Goal: Transaction & Acquisition: Subscribe to service/newsletter

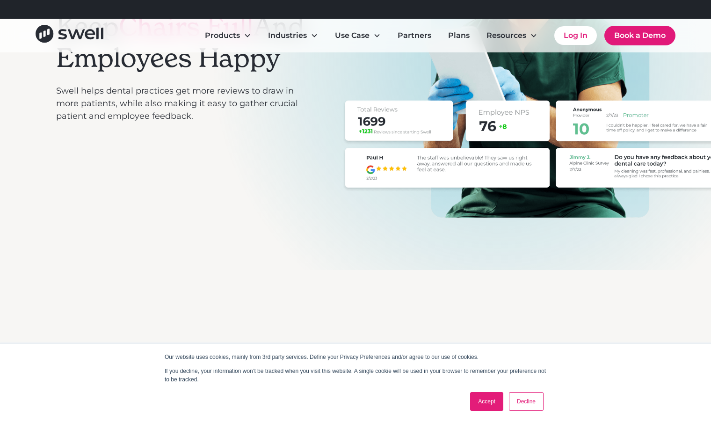
scroll to position [201, 0]
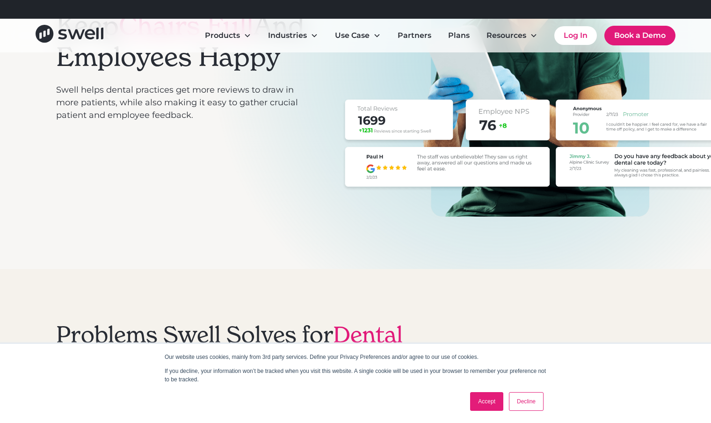
click at [483, 400] on link "Accept" at bounding box center [486, 401] width 33 height 19
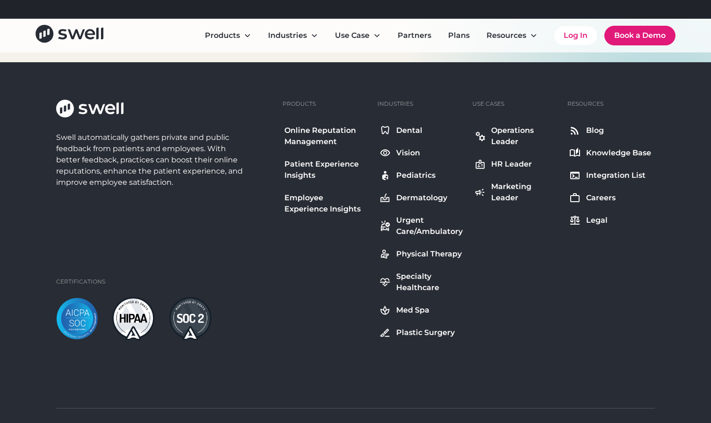
scroll to position [3604, 0]
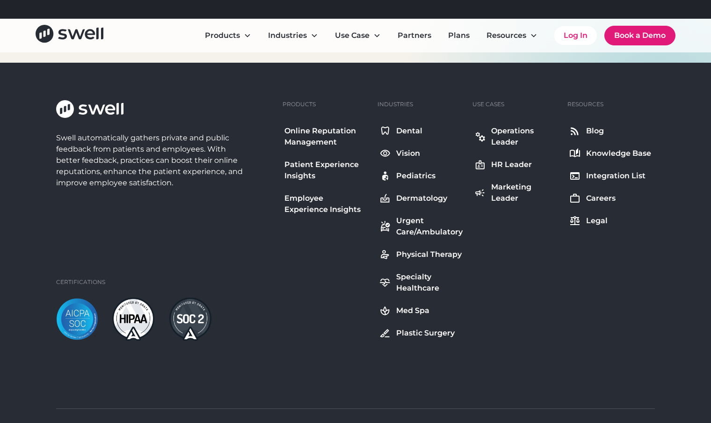
click at [413, 131] on div "Dental" at bounding box center [409, 130] width 26 height 11
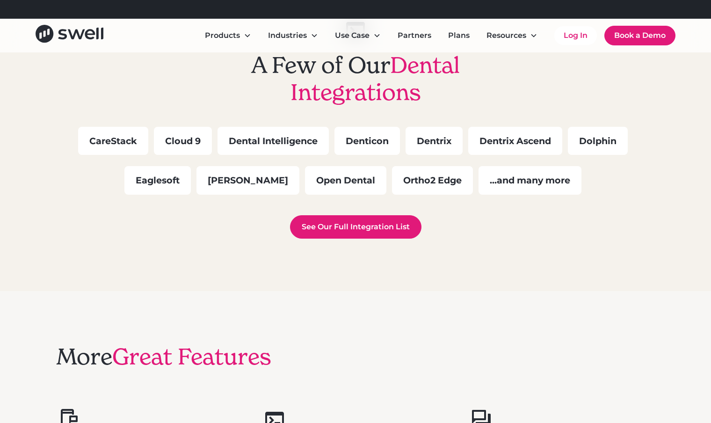
scroll to position [2677, 0]
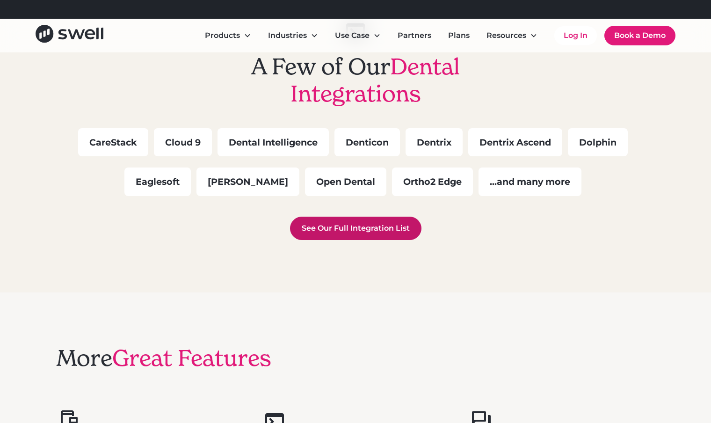
click at [390, 232] on link "See Our Full Integration List" at bounding box center [355, 228] width 131 height 23
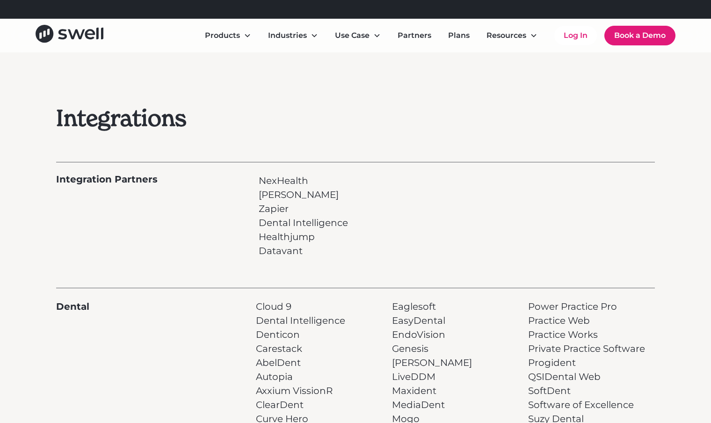
click at [434, 252] on div "NexHealth Sikka Zapier Dental Intelligence Healthjump Datavant" at bounding box center [355, 216] width 193 height 84
click at [462, 38] on link "Plans" at bounding box center [459, 35] width 36 height 19
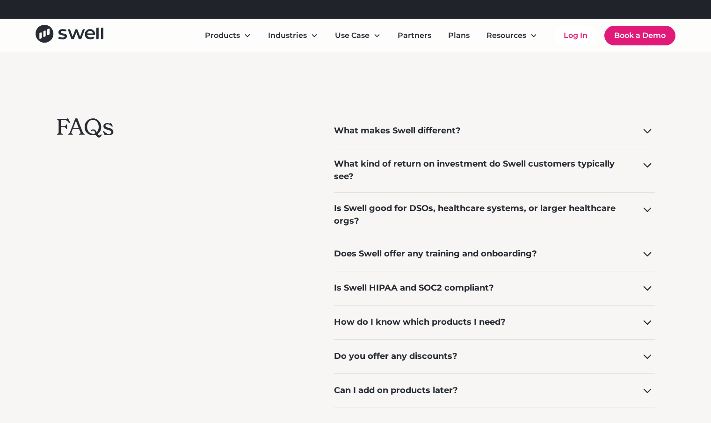
scroll to position [670, 0]
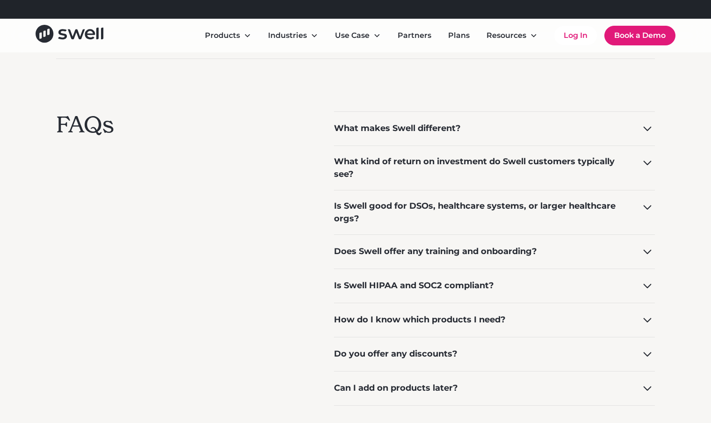
click at [434, 124] on div "What makes Swell different?" at bounding box center [397, 128] width 127 height 13
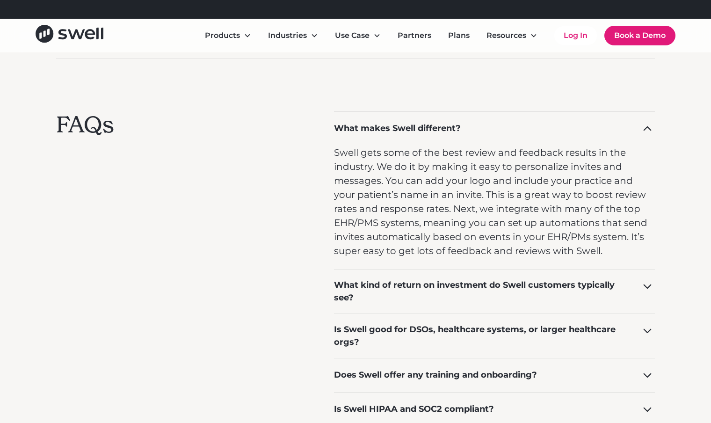
click at [434, 124] on div "What makes Swell different?" at bounding box center [397, 128] width 127 height 13
